Goal: Task Accomplishment & Management: Use online tool/utility

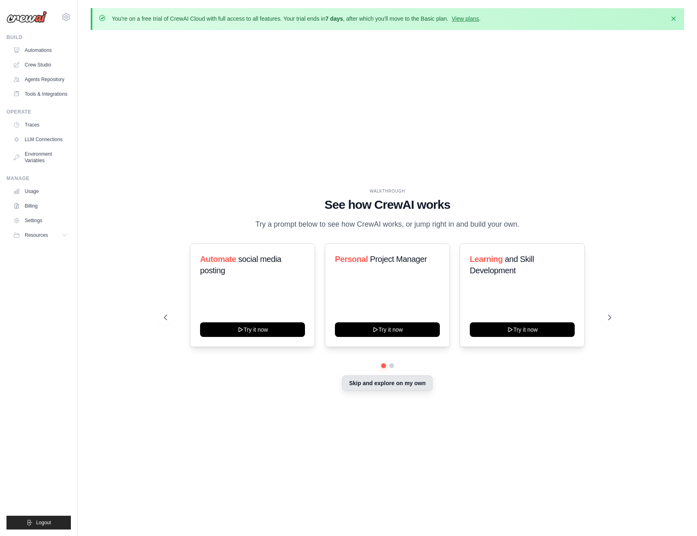
click at [388, 387] on button "Skip and explore on my own" at bounding box center [387, 382] width 90 height 15
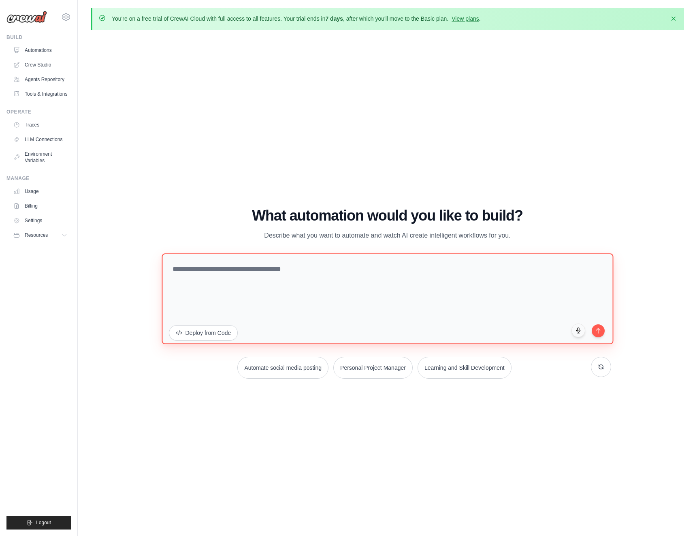
click at [346, 283] on textarea at bounding box center [388, 298] width 452 height 91
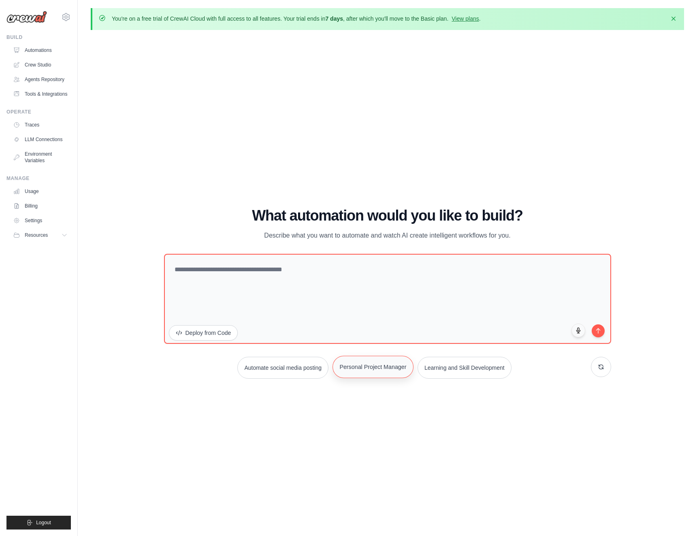
click at [369, 371] on button "Personal Project Manager" at bounding box center [373, 366] width 81 height 22
click at [598, 331] on icon "submit" at bounding box center [598, 328] width 7 height 7
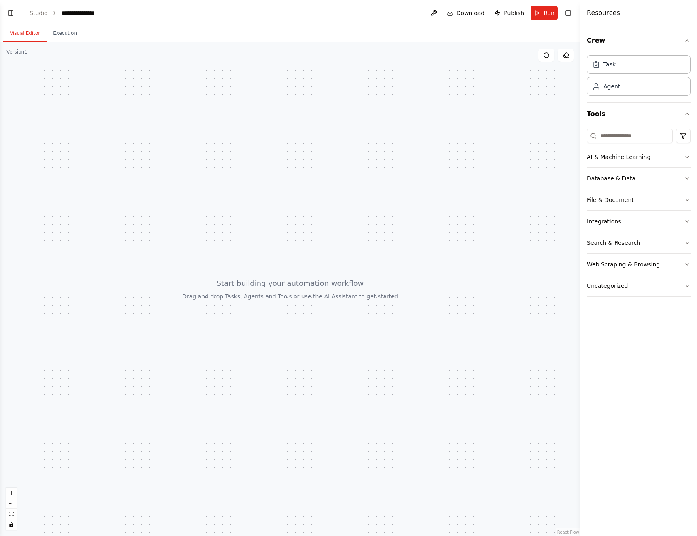
click at [275, 222] on div at bounding box center [290, 289] width 581 height 494
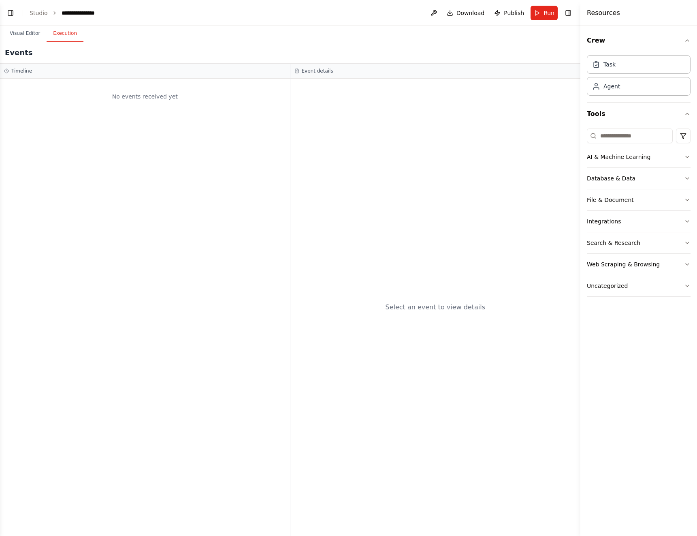
click at [65, 36] on button "Execution" at bounding box center [65, 33] width 37 height 17
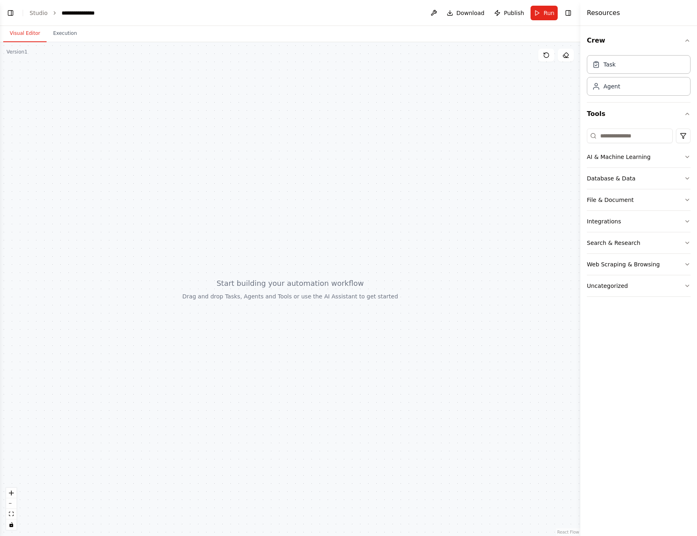
click at [32, 34] on button "Visual Editor" at bounding box center [24, 33] width 43 height 17
drag, startPoint x: 321, startPoint y: 322, endPoint x: 303, endPoint y: 339, distance: 24.9
click at [321, 321] on div at bounding box center [290, 289] width 581 height 494
click at [544, 19] on button "Run" at bounding box center [544, 13] width 27 height 15
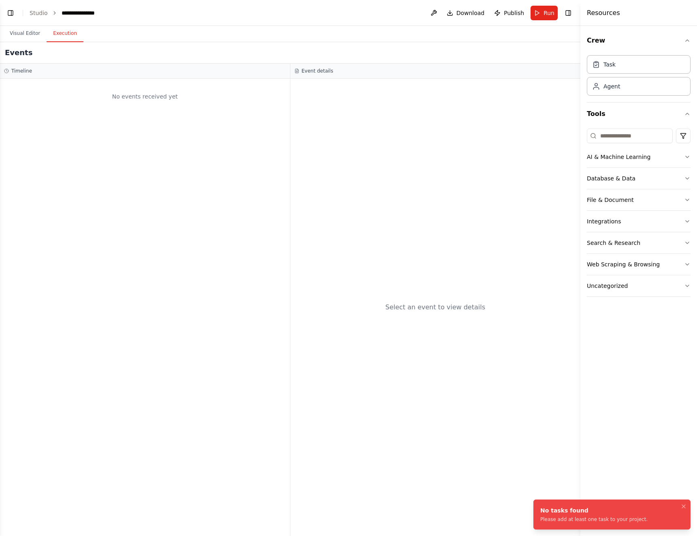
drag, startPoint x: 71, startPoint y: 29, endPoint x: 63, endPoint y: 29, distance: 7.3
click at [71, 29] on button "Execution" at bounding box center [65, 33] width 37 height 17
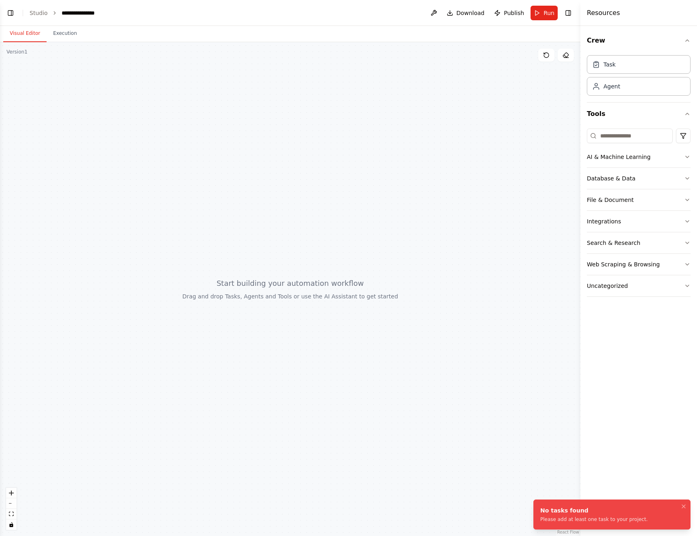
drag, startPoint x: 34, startPoint y: 32, endPoint x: 46, endPoint y: 21, distance: 15.8
click at [36, 31] on button "Visual Editor" at bounding box center [24, 33] width 43 height 17
click at [46, 14] on ol "**********" at bounding box center [67, 13] width 74 height 8
click at [36, 13] on link "Studio" at bounding box center [39, 13] width 18 height 6
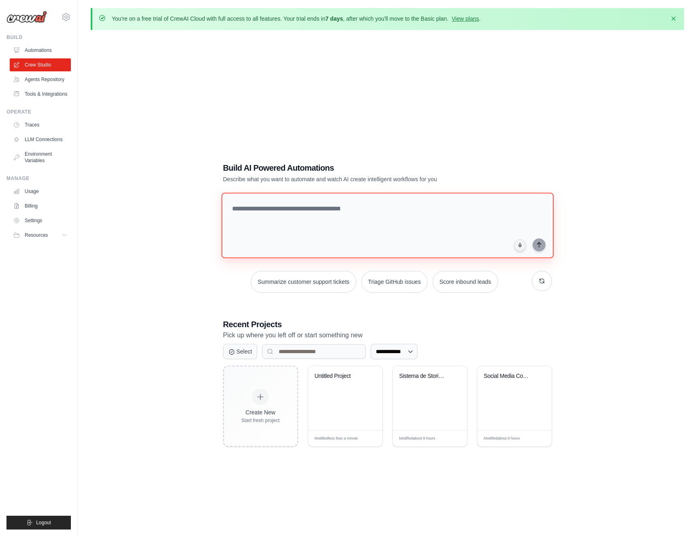
click at [307, 218] on textarea at bounding box center [387, 225] width 332 height 66
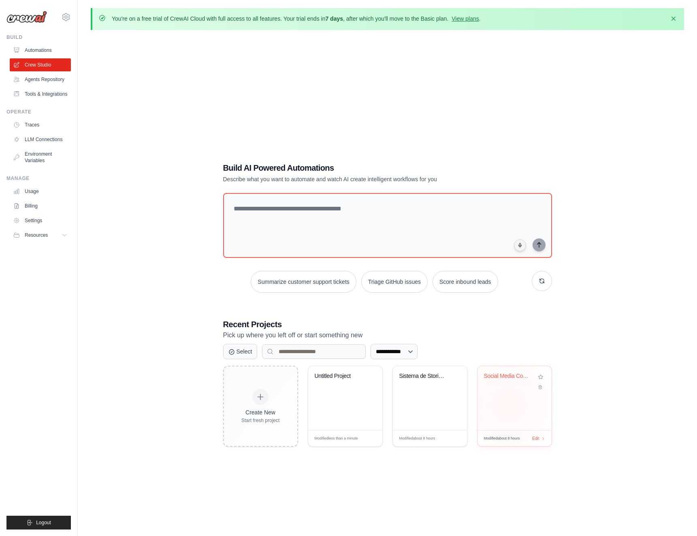
click at [509, 404] on div "Social Media Content Automation Sui..." at bounding box center [515, 398] width 74 height 64
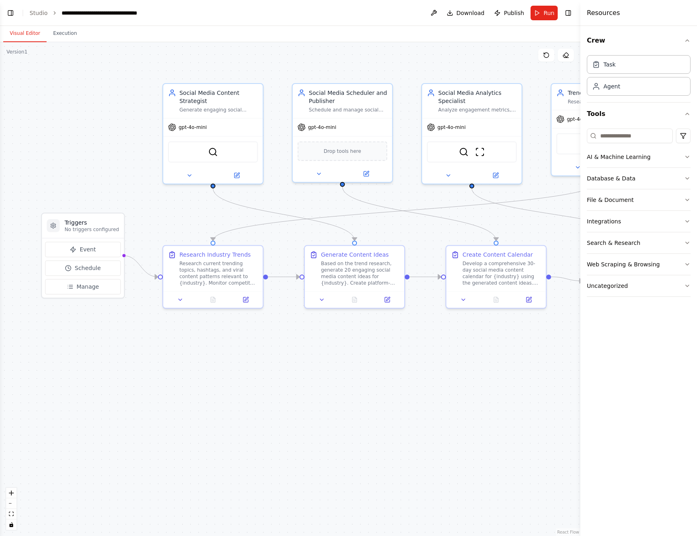
scroll to position [693, 0]
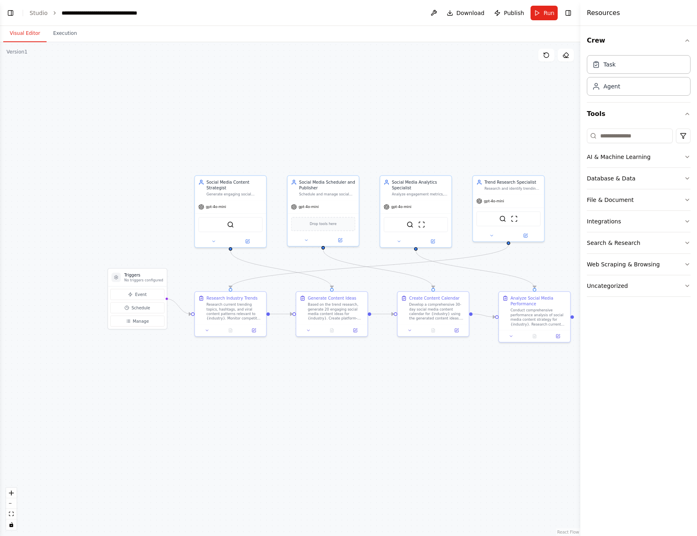
drag, startPoint x: 472, startPoint y: 367, endPoint x: 428, endPoint y: 376, distance: 45.6
click at [428, 376] on div ".deletable-edge-delete-btn { width: 20px; height: 20px; border: 0px solid #ffff…" at bounding box center [290, 289] width 581 height 494
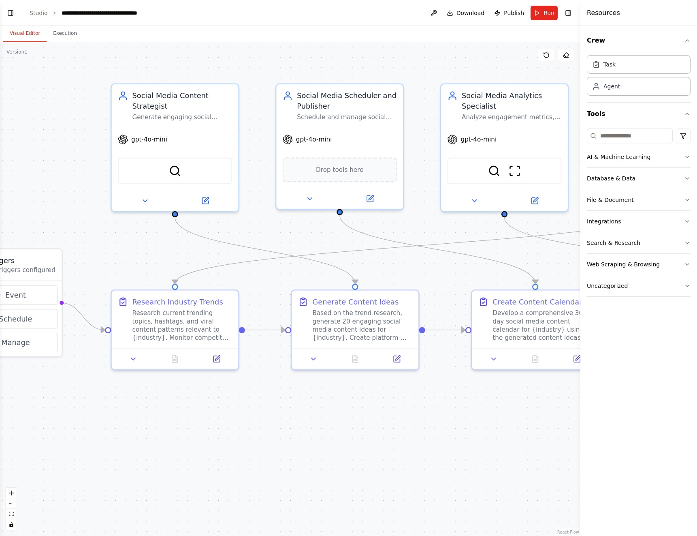
drag, startPoint x: 527, startPoint y: 273, endPoint x: 436, endPoint y: 271, distance: 91.2
click at [436, 271] on div ".deletable-edge-delete-btn { width: 20px; height: 20px; border: 0px solid #ffff…" at bounding box center [290, 289] width 581 height 494
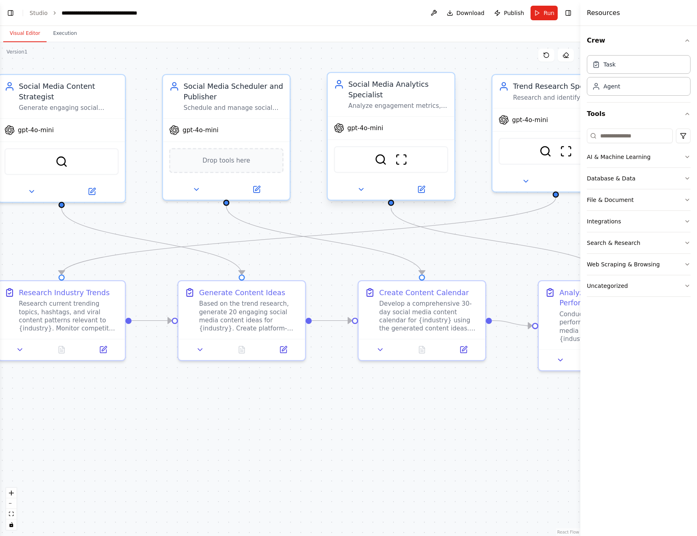
drag, startPoint x: 431, startPoint y: 106, endPoint x: 344, endPoint y: 96, distance: 87.7
click at [319, 97] on div ".deletable-edge-delete-btn { width: 20px; height: 20px; border: 0px solid #ffff…" at bounding box center [290, 289] width 581 height 494
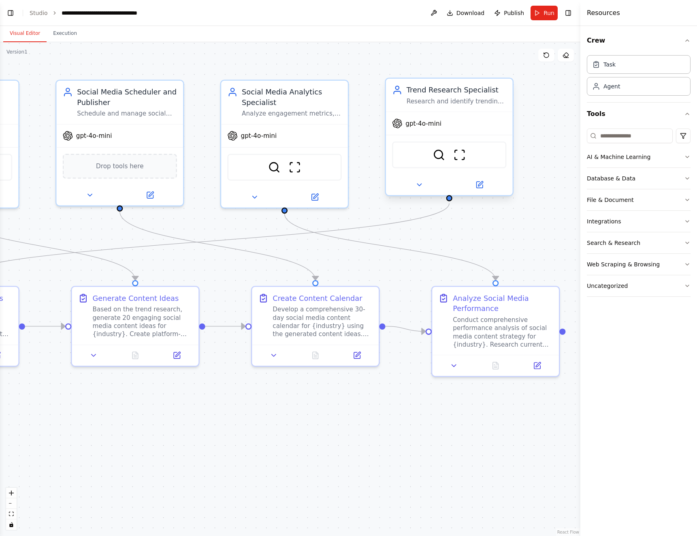
drag, startPoint x: 392, startPoint y: 98, endPoint x: 409, endPoint y: 100, distance: 16.7
click at [378, 98] on div ".deletable-edge-delete-btn { width: 20px; height: 20px; border: 0px solid #ffff…" at bounding box center [290, 289] width 581 height 494
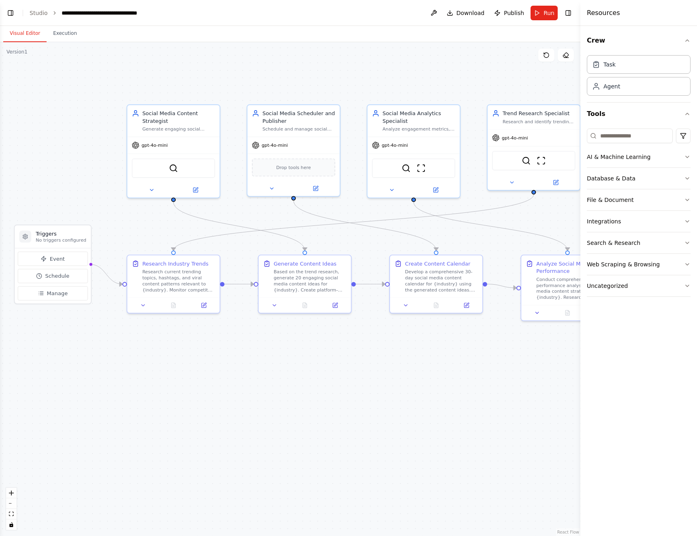
drag, startPoint x: 378, startPoint y: 438, endPoint x: 478, endPoint y: 401, distance: 106.7
click at [483, 401] on div ".deletable-edge-delete-btn { width: 20px; height: 20px; border: 0px solid #ffff…" at bounding box center [290, 289] width 581 height 494
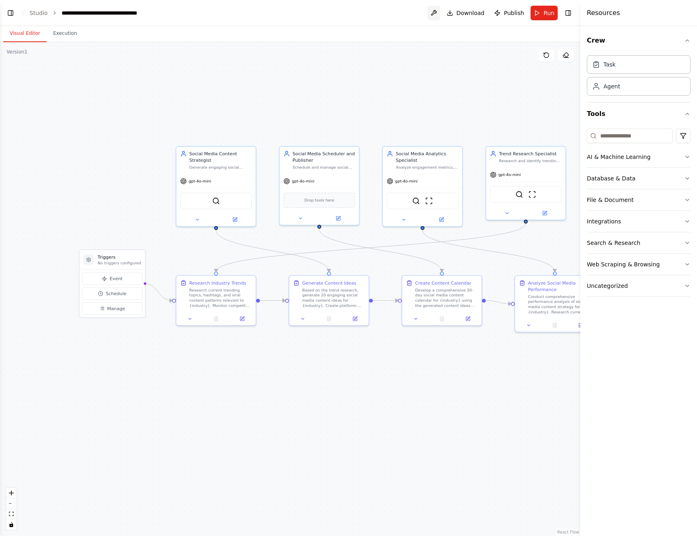
click at [438, 13] on button at bounding box center [434, 13] width 13 height 15
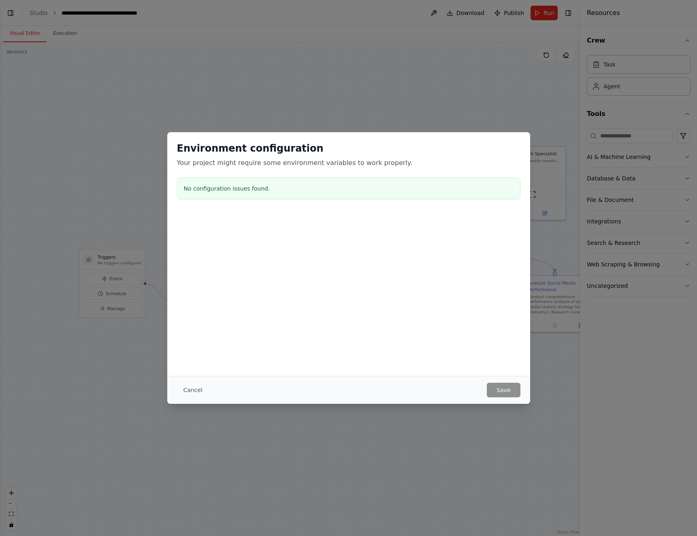
drag, startPoint x: 198, startPoint y: 391, endPoint x: 163, endPoint y: 393, distance: 34.9
click at [195, 391] on button "Cancel" at bounding box center [193, 390] width 32 height 15
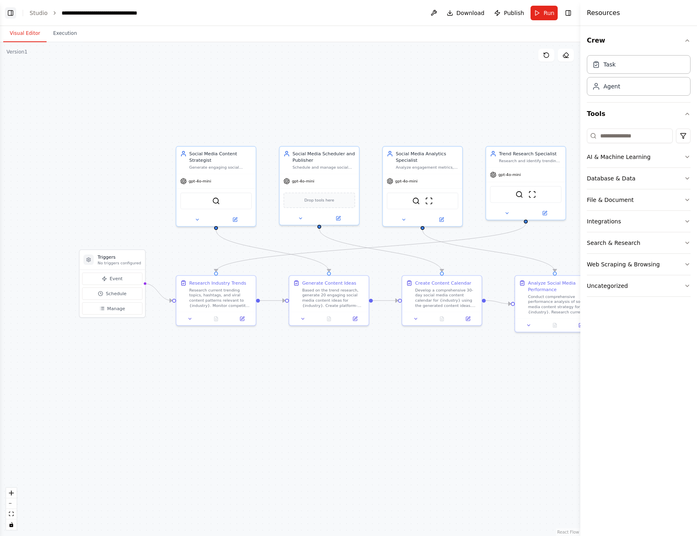
click at [9, 12] on button "Toggle Left Sidebar" at bounding box center [10, 12] width 11 height 11
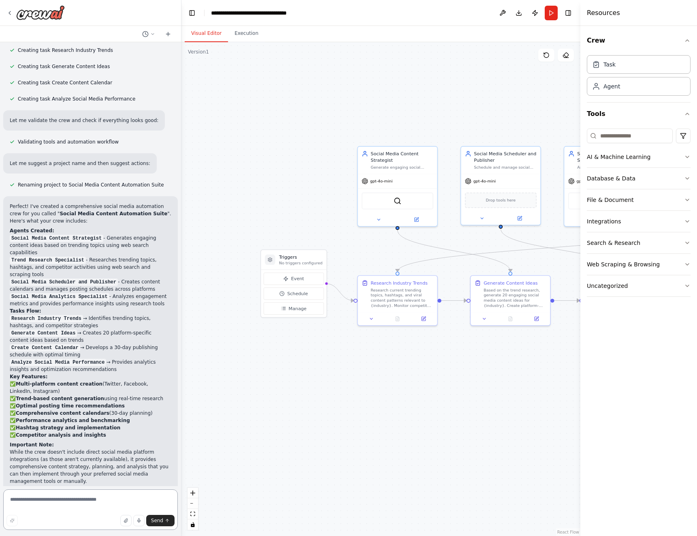
click at [49, 497] on textarea at bounding box center [90, 509] width 175 height 41
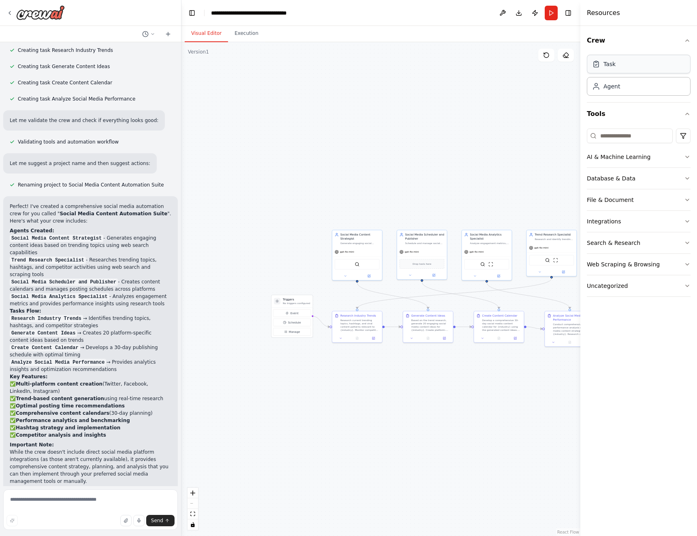
click at [624, 71] on div "Task" at bounding box center [639, 64] width 104 height 19
click at [627, 157] on div "AI & Machine Learning" at bounding box center [619, 157] width 64 height 8
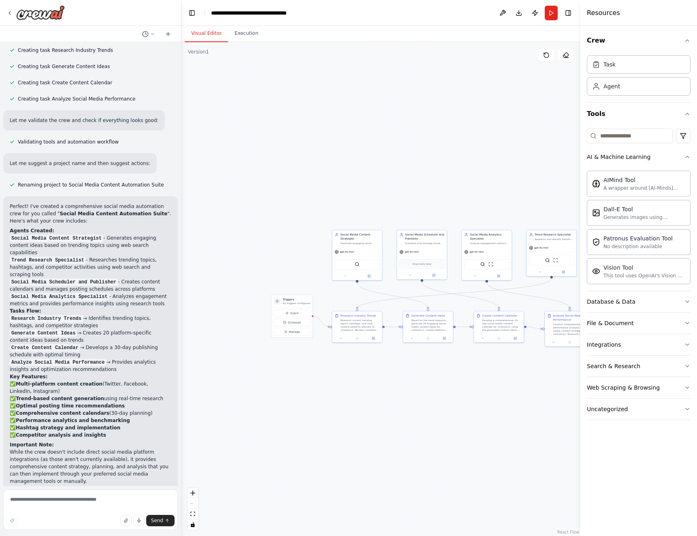
click at [524, 116] on div ".deletable-edge-delete-btn { width: 20px; height: 20px; border: 0px solid #ffff…" at bounding box center [381, 289] width 399 height 494
